Goal: Find specific page/section: Find specific page/section

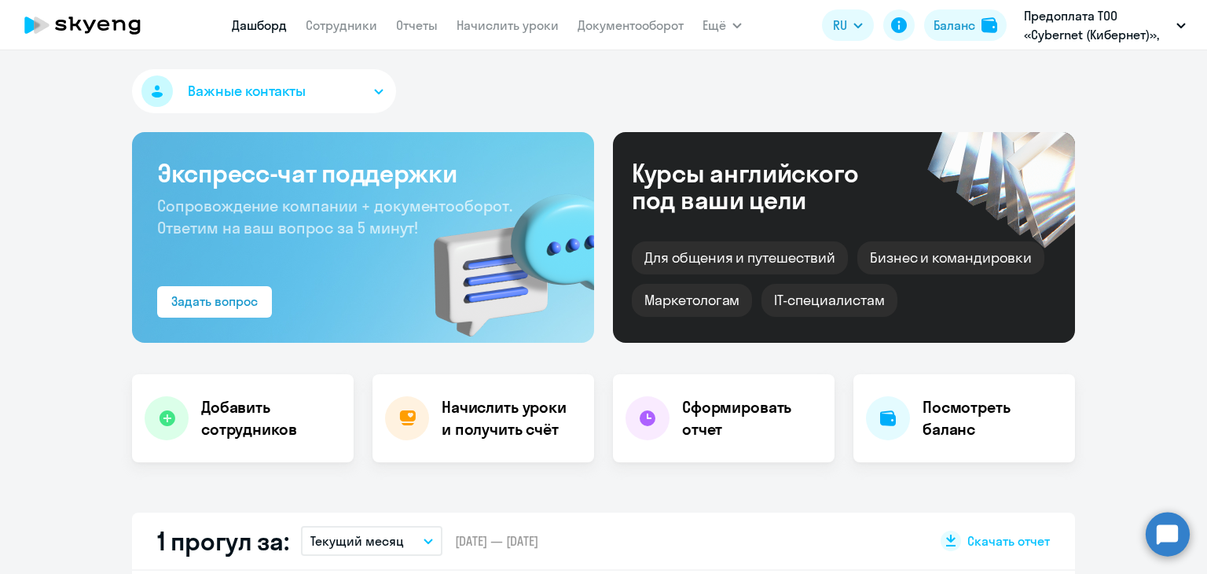
select select "30"
click at [345, 26] on link "Сотрудники" at bounding box center [342, 25] width 72 height 16
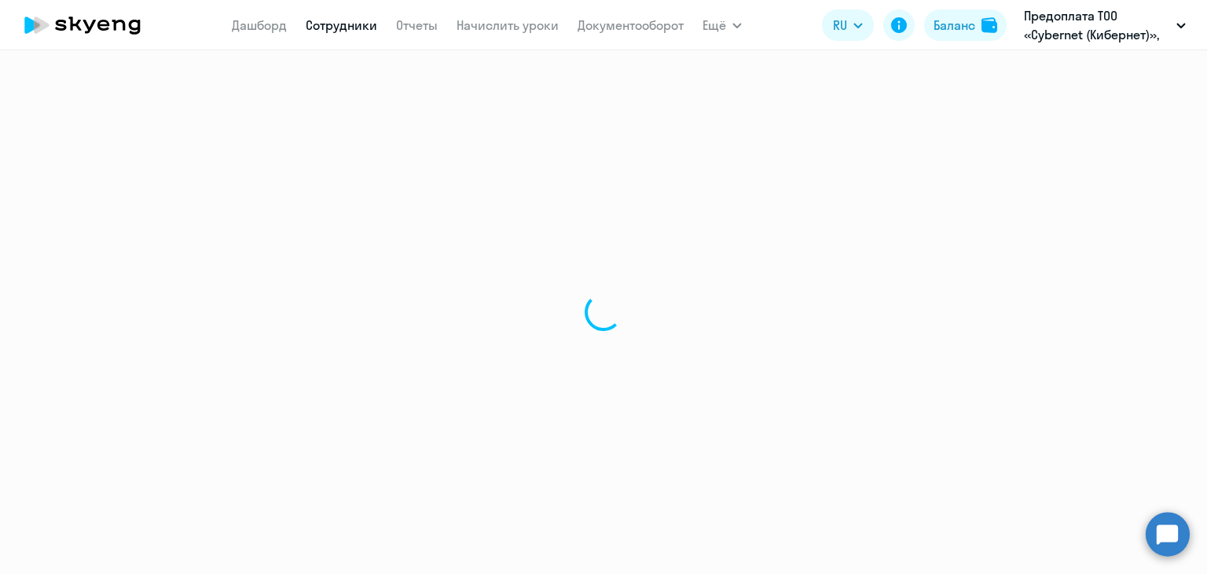
select select "30"
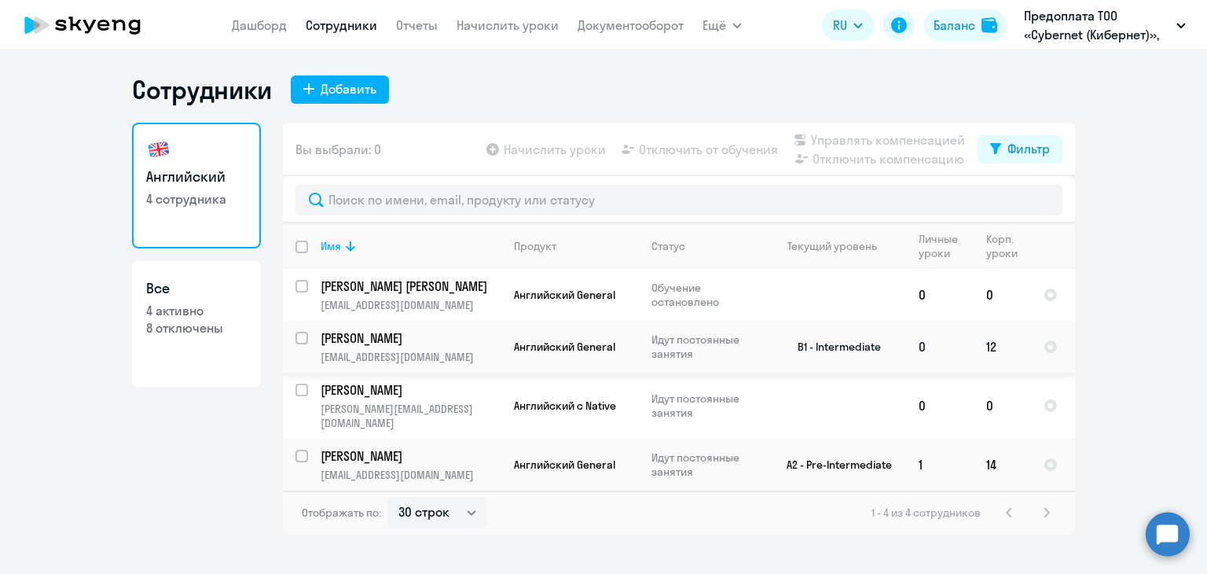
click at [396, 347] on td "[PERSON_NAME] [EMAIL_ADDRESS][DOMAIN_NAME]" at bounding box center [404, 347] width 193 height 52
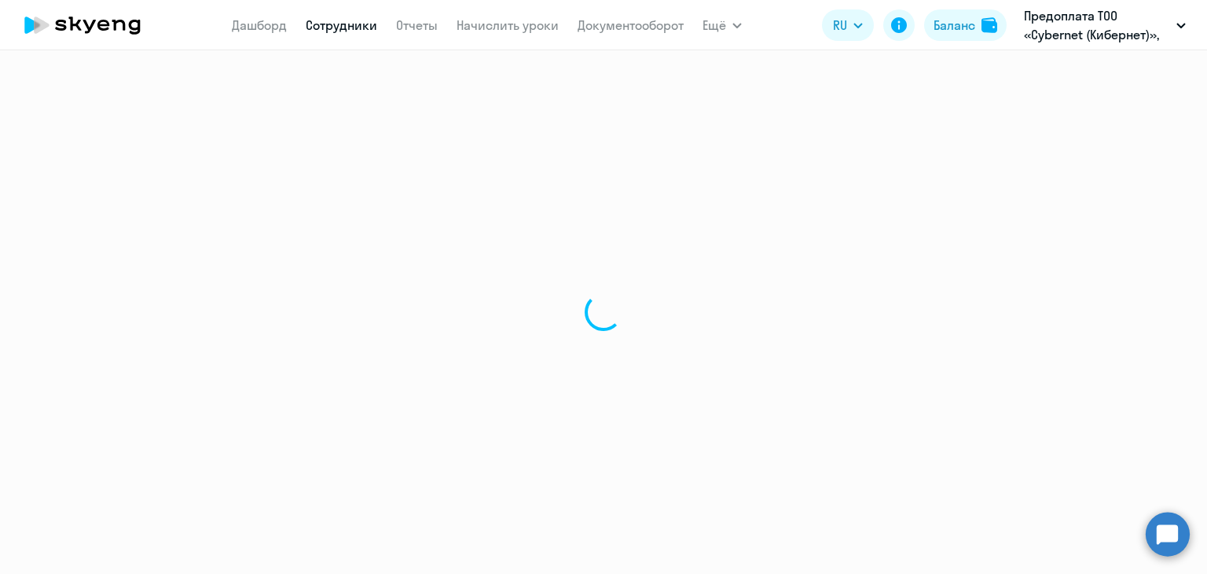
select select "english"
